Goal: Information Seeking & Learning: Learn about a topic

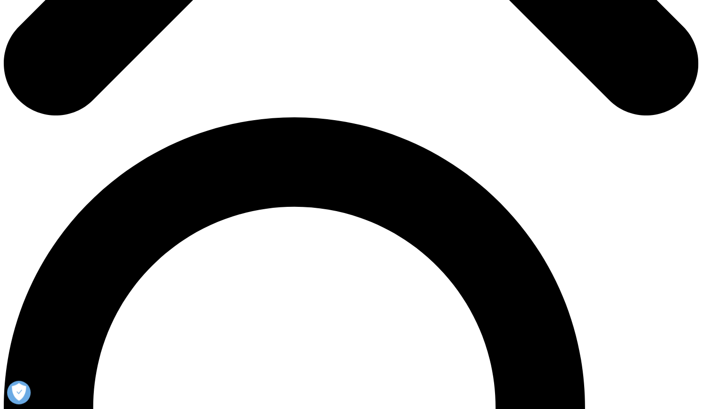
scroll to position [601, 0]
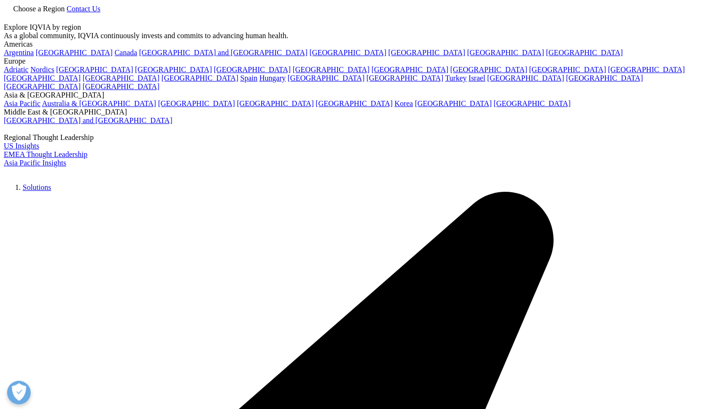
scroll to position [238, 0]
